Goal: Obtain resource: Download file/media

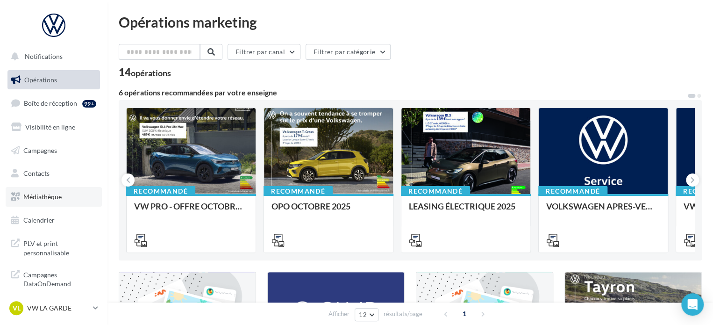
click at [35, 196] on span "Médiathèque" at bounding box center [42, 197] width 38 height 8
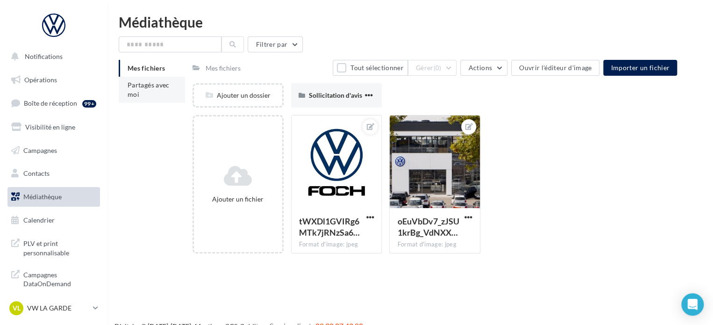
click at [133, 86] on span "Partagés avec moi" at bounding box center [149, 89] width 42 height 17
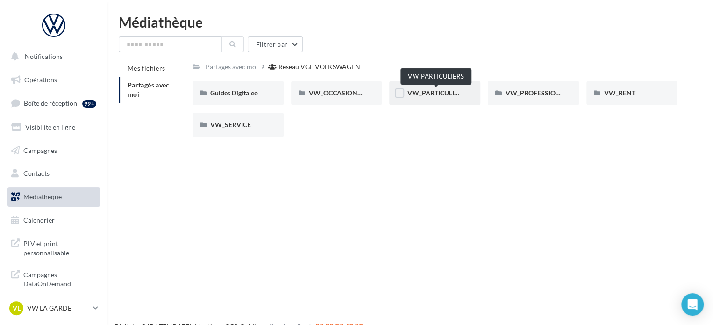
click at [437, 92] on span "VW_PARTICULIERS" at bounding box center [436, 93] width 58 height 8
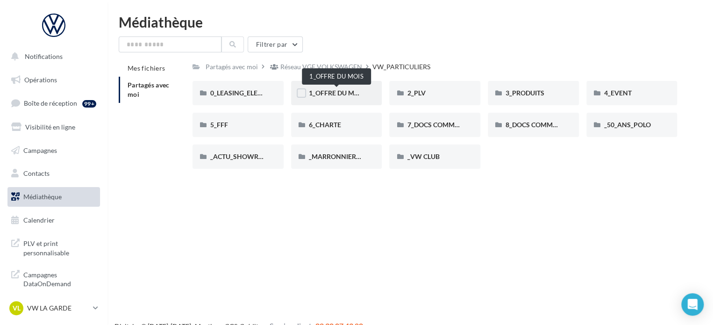
click at [336, 93] on span "1_OFFRE DU MOIS" at bounding box center [337, 93] width 56 height 8
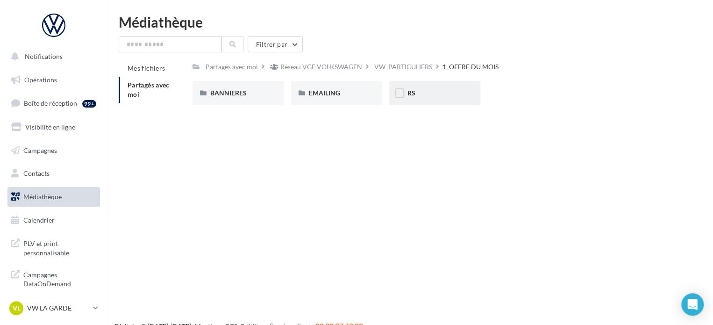
click at [431, 94] on div "RS" at bounding box center [435, 92] width 56 height 9
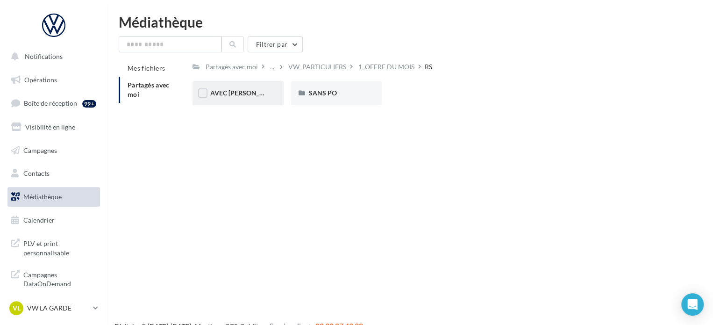
click at [234, 84] on div "AVEC [PERSON_NAME]" at bounding box center [238, 93] width 91 height 24
click at [256, 95] on div "ID.3" at bounding box center [238, 92] width 56 height 9
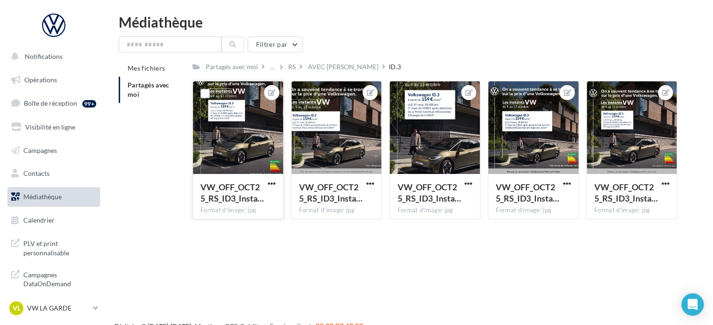
click at [242, 124] on div at bounding box center [238, 127] width 90 height 93
click at [260, 117] on div at bounding box center [238, 127] width 90 height 93
click at [273, 181] on span "button" at bounding box center [272, 183] width 8 height 8
click at [245, 223] on button "Télécharger" at bounding box center [228, 226] width 99 height 24
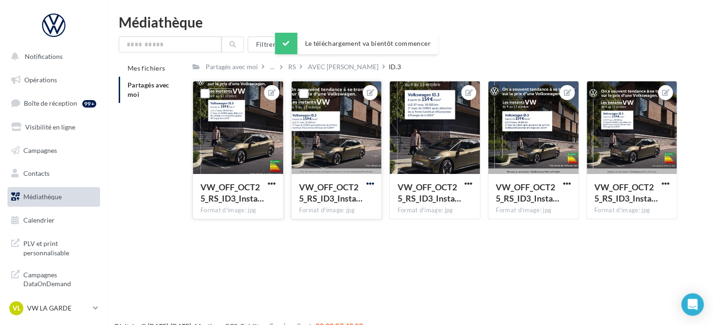
click at [367, 184] on span "button" at bounding box center [370, 183] width 8 height 8
click at [328, 226] on button "Télécharger" at bounding box center [326, 226] width 99 height 24
click at [471, 185] on span "button" at bounding box center [468, 183] width 8 height 8
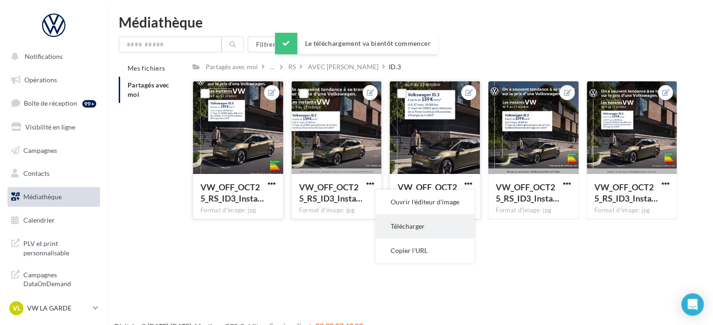
click at [444, 222] on button "Télécharger" at bounding box center [425, 226] width 99 height 24
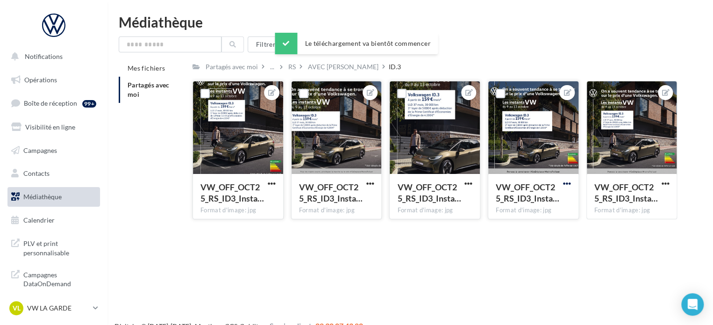
click at [566, 185] on span "button" at bounding box center [567, 183] width 8 height 8
click at [531, 224] on button "Télécharger" at bounding box center [523, 226] width 99 height 24
click at [664, 182] on span "button" at bounding box center [665, 183] width 8 height 8
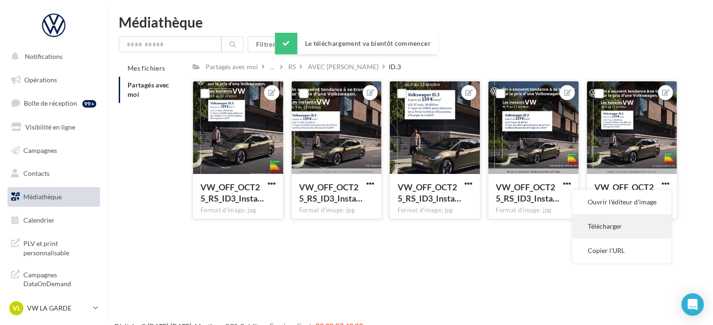
click at [615, 222] on button "Télécharger" at bounding box center [621, 226] width 99 height 24
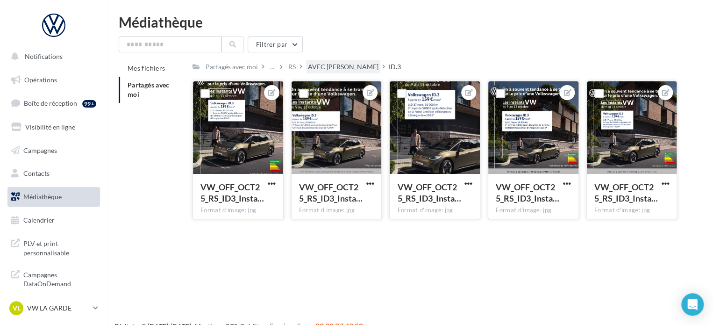
click at [320, 67] on div "AVEC [PERSON_NAME]" at bounding box center [343, 66] width 71 height 9
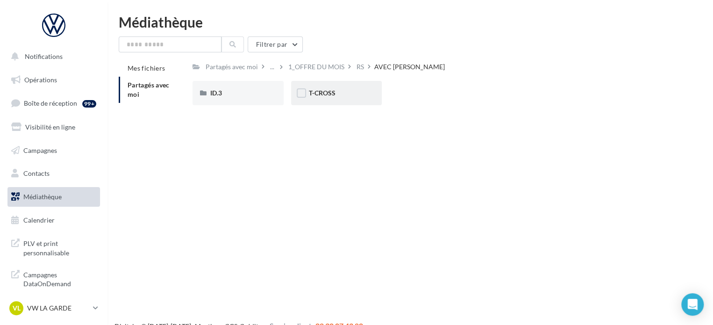
click at [335, 100] on div "T-CROSS" at bounding box center [336, 93] width 91 height 24
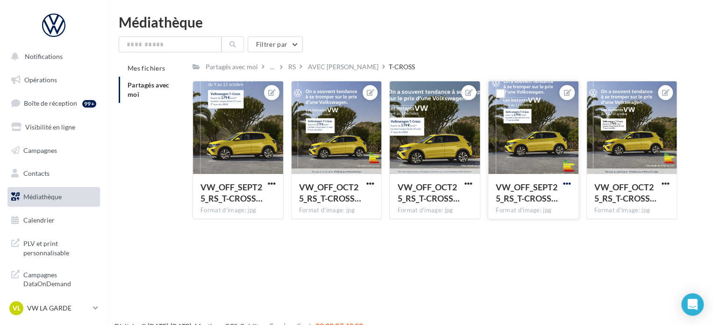
click at [569, 181] on span "button" at bounding box center [567, 183] width 8 height 8
click at [512, 222] on button "Télécharger" at bounding box center [523, 226] width 99 height 24
click at [273, 185] on span "button" at bounding box center [272, 183] width 8 height 8
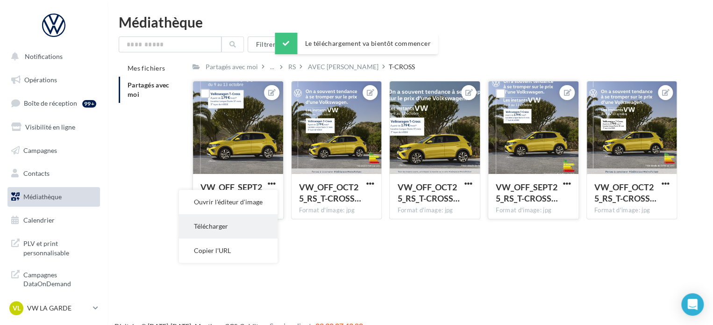
click at [250, 224] on button "Télécharger" at bounding box center [228, 226] width 99 height 24
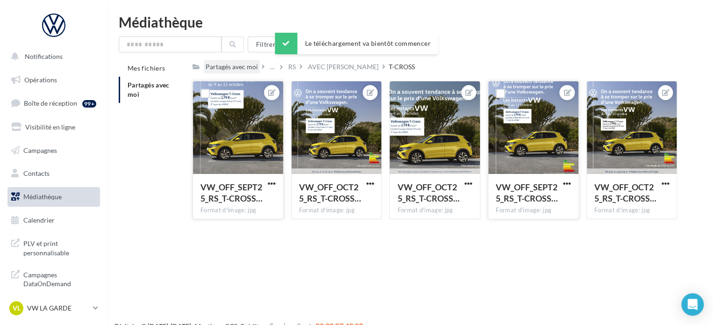
click at [232, 62] on div "Partagés avec moi" at bounding box center [232, 67] width 56 height 14
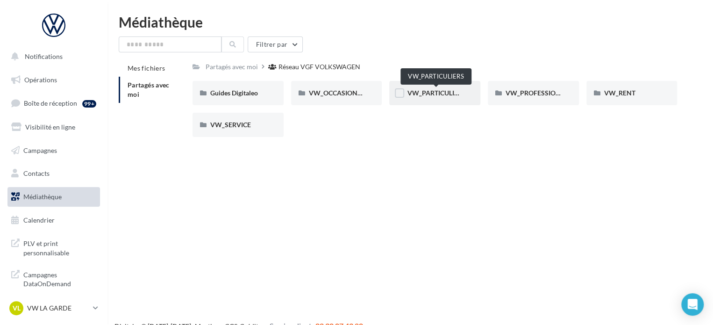
click at [447, 90] on span "VW_PARTICULIERS" at bounding box center [436, 93] width 58 height 8
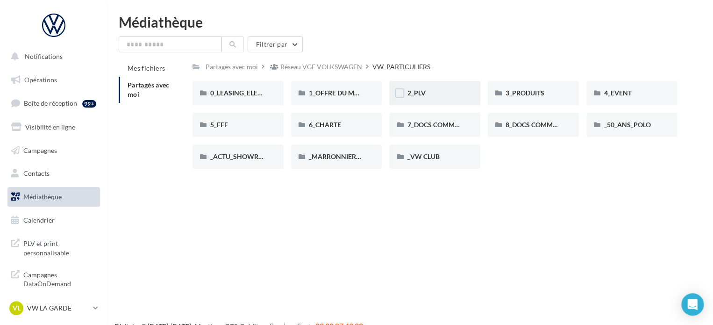
click at [431, 90] on div "2_PLV" at bounding box center [435, 92] width 56 height 9
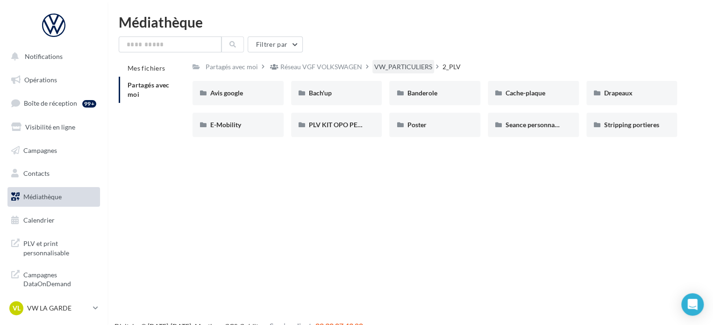
click at [389, 71] on div "VW_PARTICULIERS" at bounding box center [403, 66] width 58 height 9
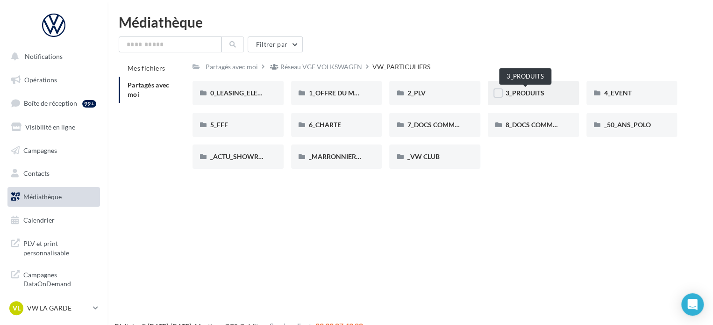
click at [531, 93] on span "3_PRODUITS" at bounding box center [525, 93] width 39 height 8
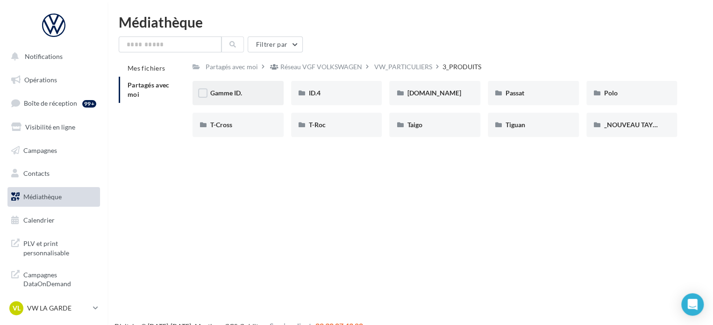
click at [244, 94] on div "Gamme ID." at bounding box center [238, 92] width 56 height 9
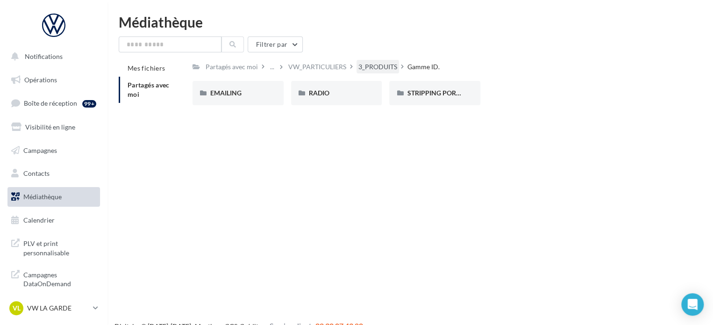
click at [380, 65] on div "3_PRODUITS" at bounding box center [377, 66] width 39 height 9
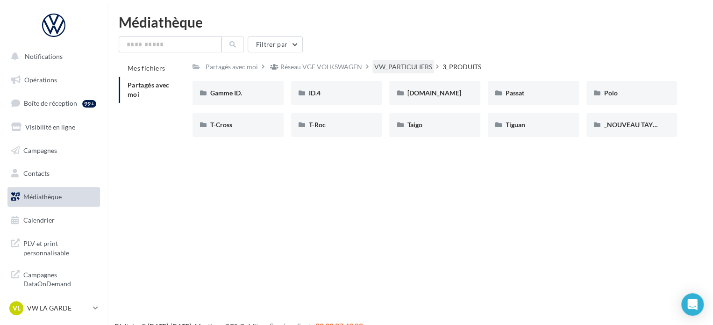
click at [411, 63] on div "VW_PARTICULIERS" at bounding box center [403, 66] width 58 height 9
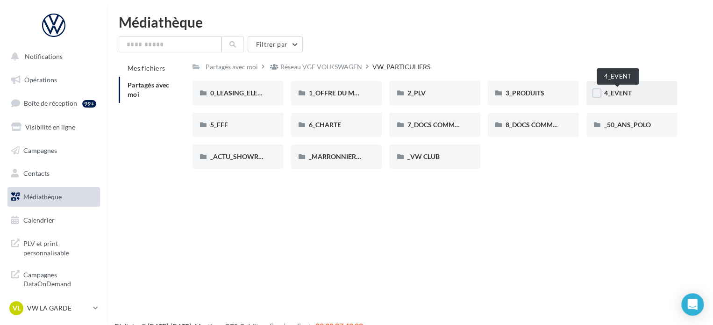
click at [621, 91] on span "4_EVENT" at bounding box center [618, 93] width 28 height 8
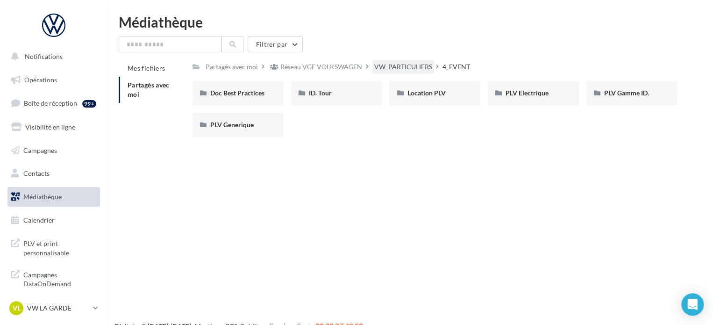
click at [415, 69] on div "VW_PARTICULIERS" at bounding box center [403, 66] width 58 height 9
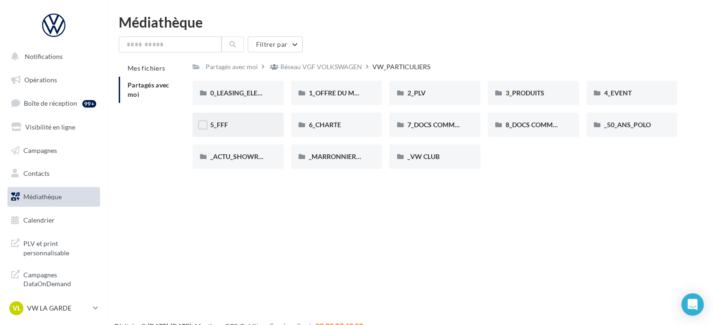
click at [248, 123] on div "5_FFF" at bounding box center [238, 124] width 56 height 9
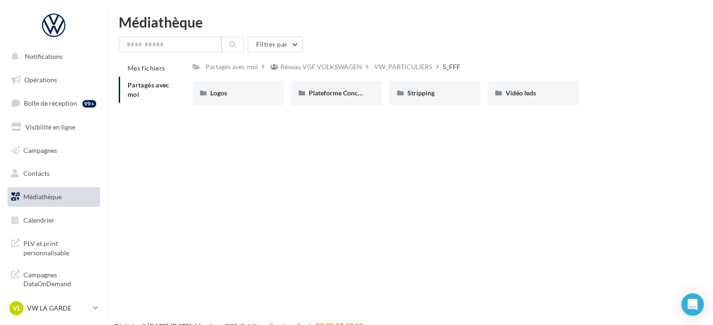
click at [397, 63] on div "VW_PARTICULIERS" at bounding box center [403, 66] width 58 height 9
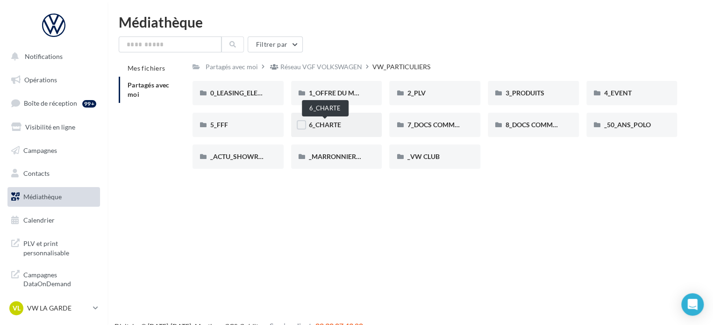
click at [330, 126] on span "6_CHARTE" at bounding box center [325, 125] width 32 height 8
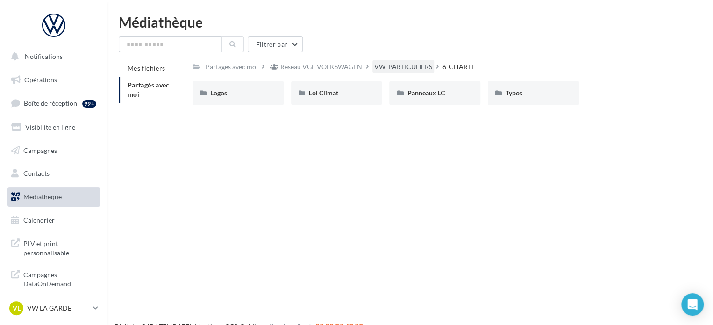
click at [406, 62] on div "VW_PARTICULIERS" at bounding box center [403, 67] width 62 height 14
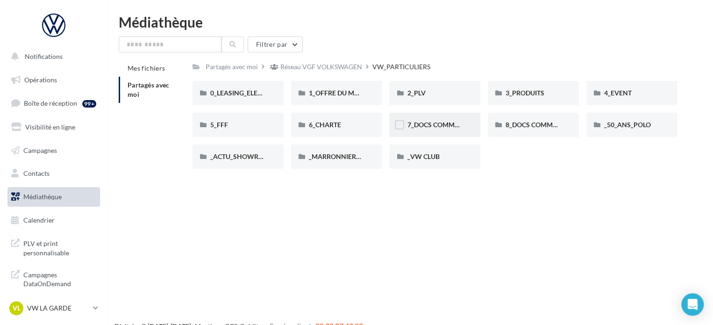
click at [428, 134] on div "7_DOCS COMMERCIAUX" at bounding box center [434, 125] width 91 height 24
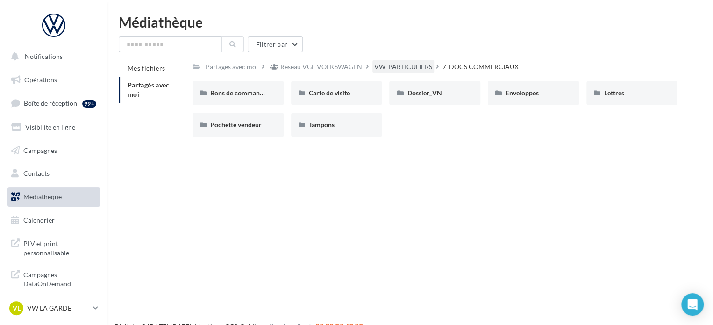
click at [401, 72] on div "VW_PARTICULIERS" at bounding box center [403, 67] width 62 height 14
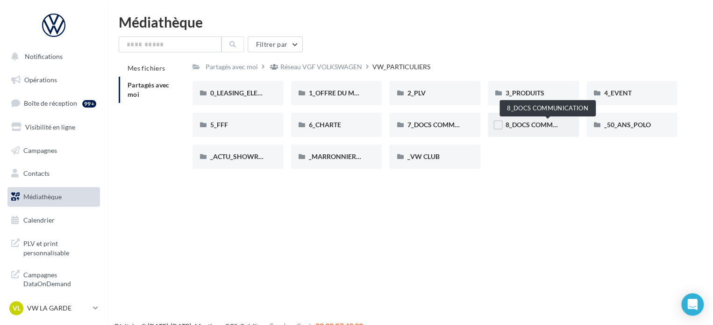
click at [543, 122] on span "8_DOCS COMMUNICATION" at bounding box center [547, 125] width 83 height 8
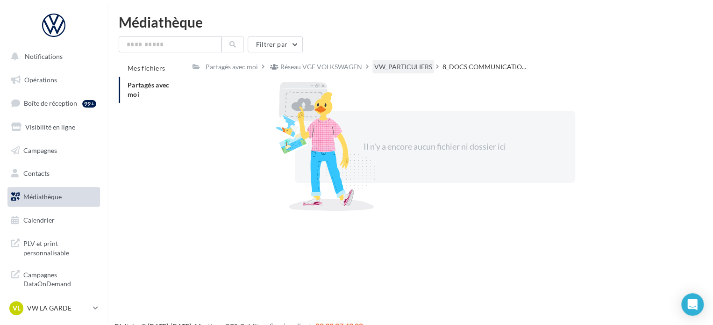
click at [416, 69] on div "VW_PARTICULIERS" at bounding box center [403, 66] width 58 height 9
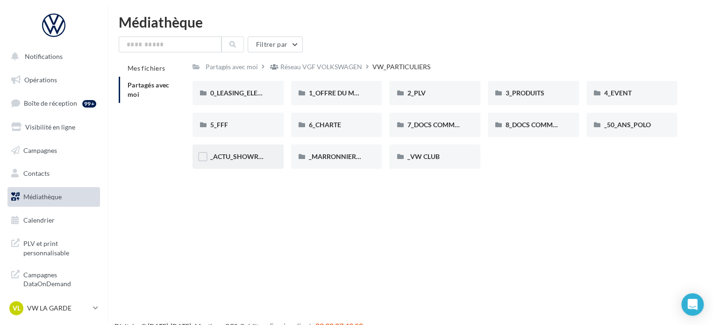
click at [266, 155] on div "_ACTU_SHOWROOM" at bounding box center [238, 156] width 91 height 24
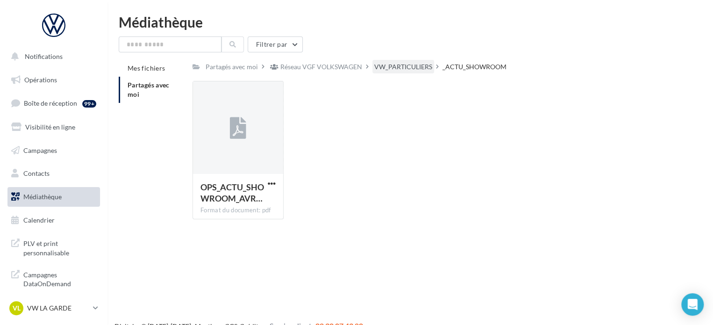
click at [419, 68] on div "VW_PARTICULIERS" at bounding box center [403, 66] width 58 height 9
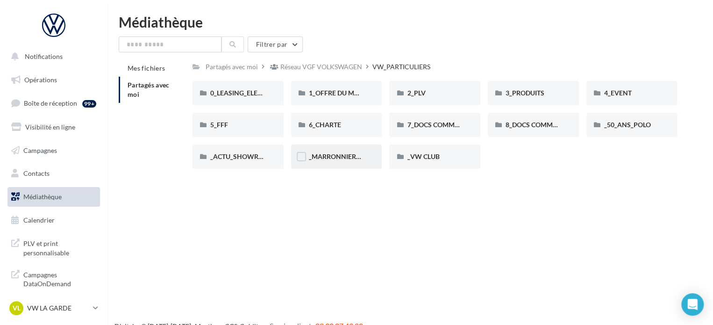
click at [348, 162] on div "_MARRONNIERS_25" at bounding box center [336, 156] width 91 height 24
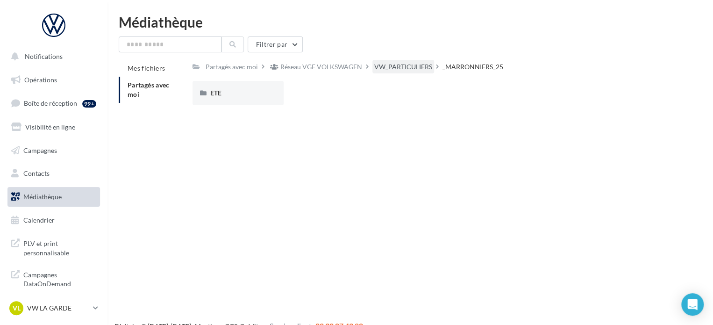
click at [418, 69] on div "VW_PARTICULIERS" at bounding box center [403, 66] width 58 height 9
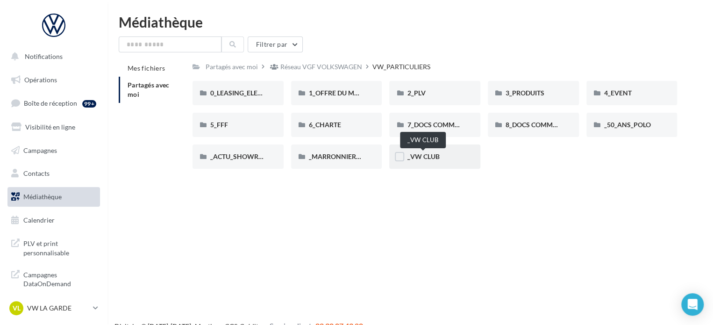
click at [432, 159] on span "_VW CLUB" at bounding box center [423, 156] width 32 height 8
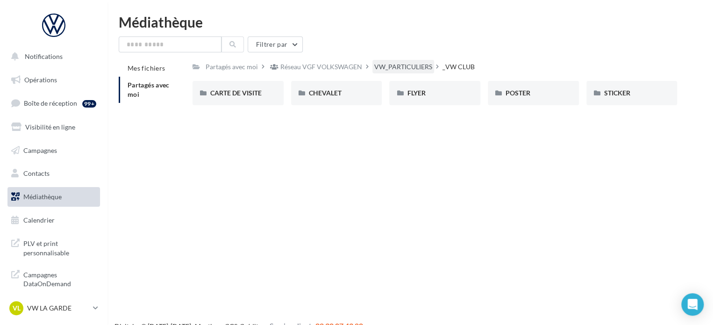
click at [405, 69] on div "VW_PARTICULIERS" at bounding box center [403, 66] width 58 height 9
